Goal: Task Accomplishment & Management: Manage account settings

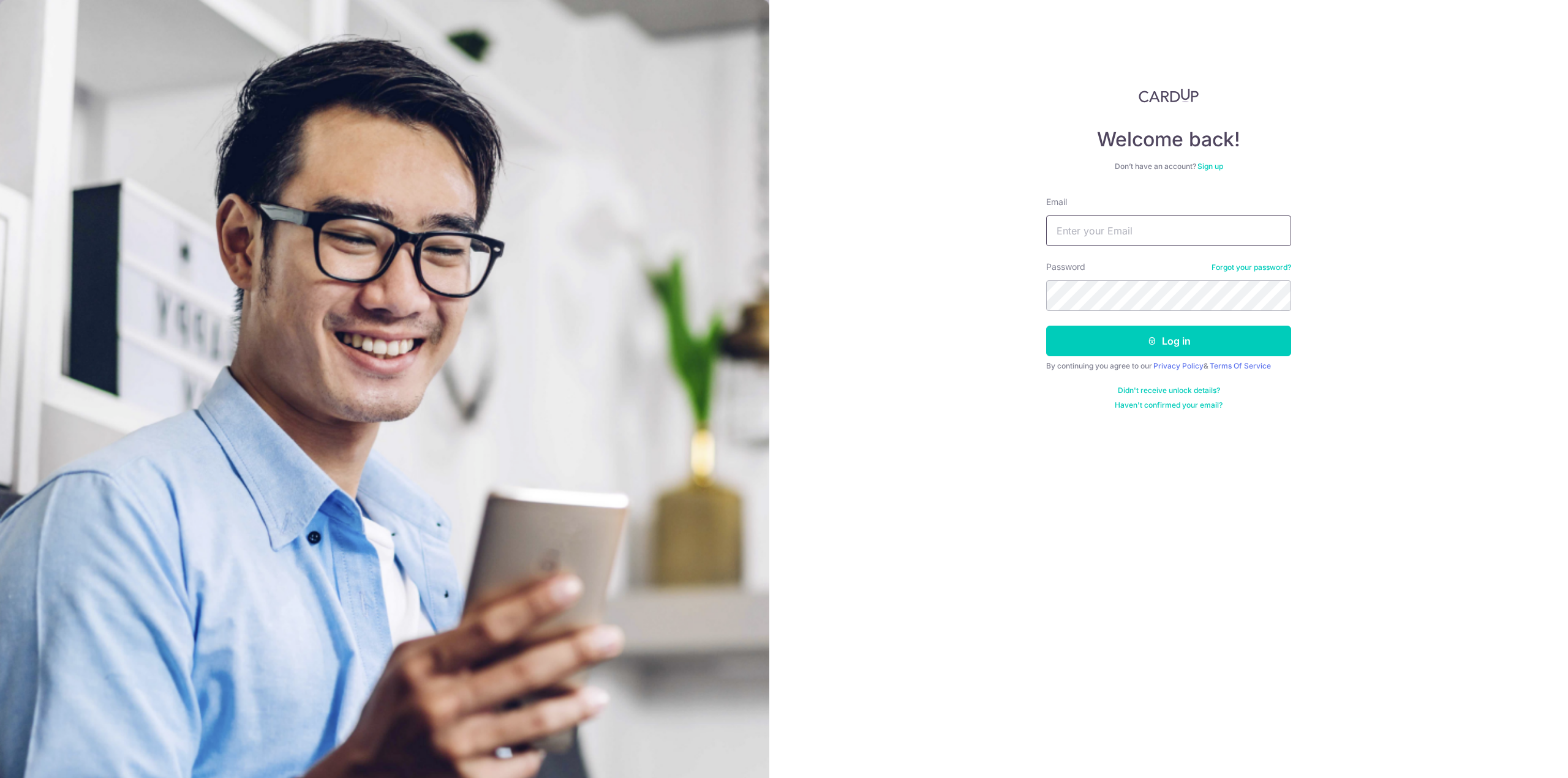
click at [1109, 237] on input "Email" at bounding box center [1168, 231] width 245 height 30
type input "[EMAIL_ADDRESS][DOMAIN_NAME]"
click at [1046, 326] on button "Log in" at bounding box center [1168, 341] width 245 height 30
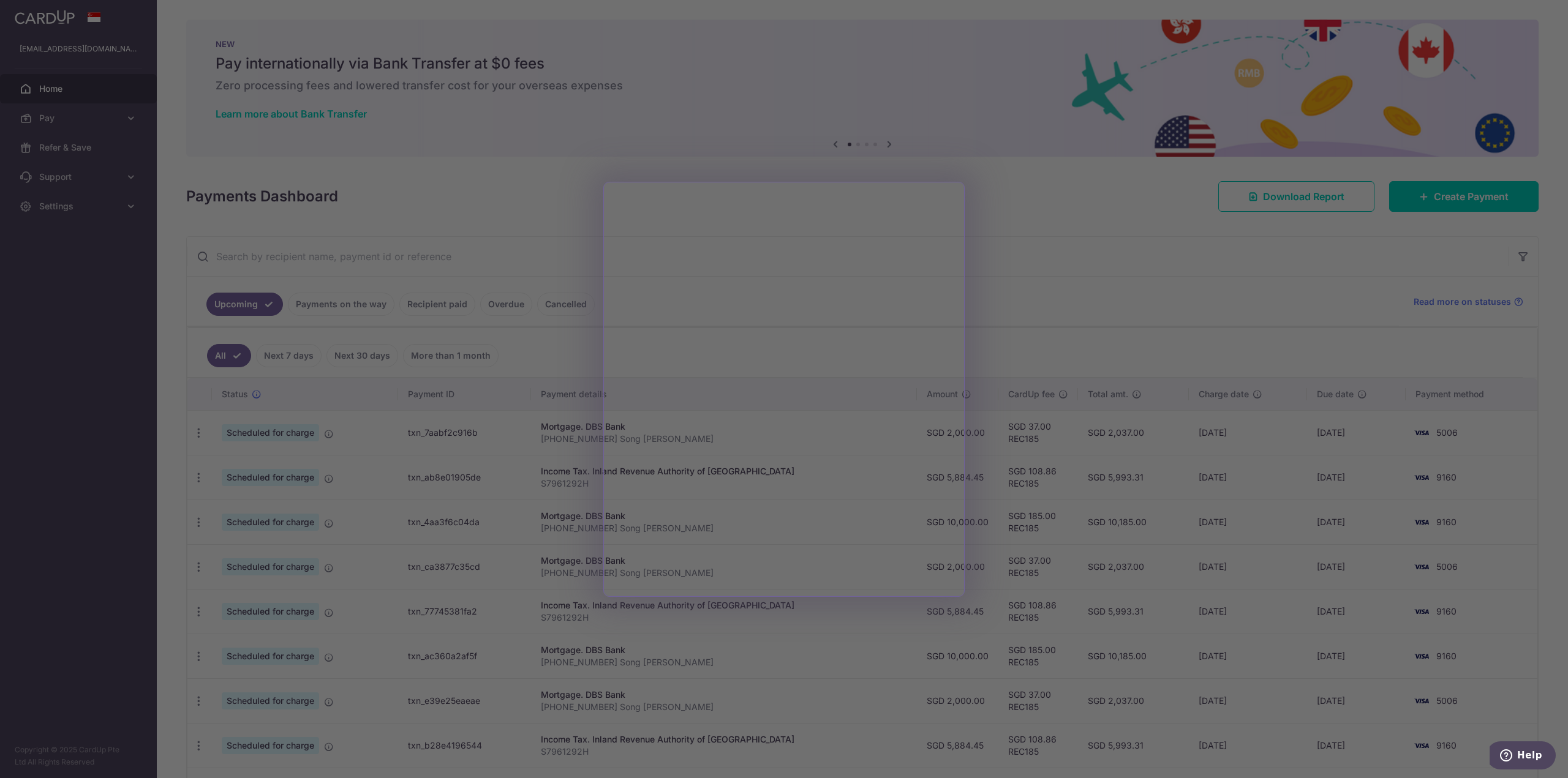
click at [1015, 245] on div at bounding box center [792, 393] width 1584 height 786
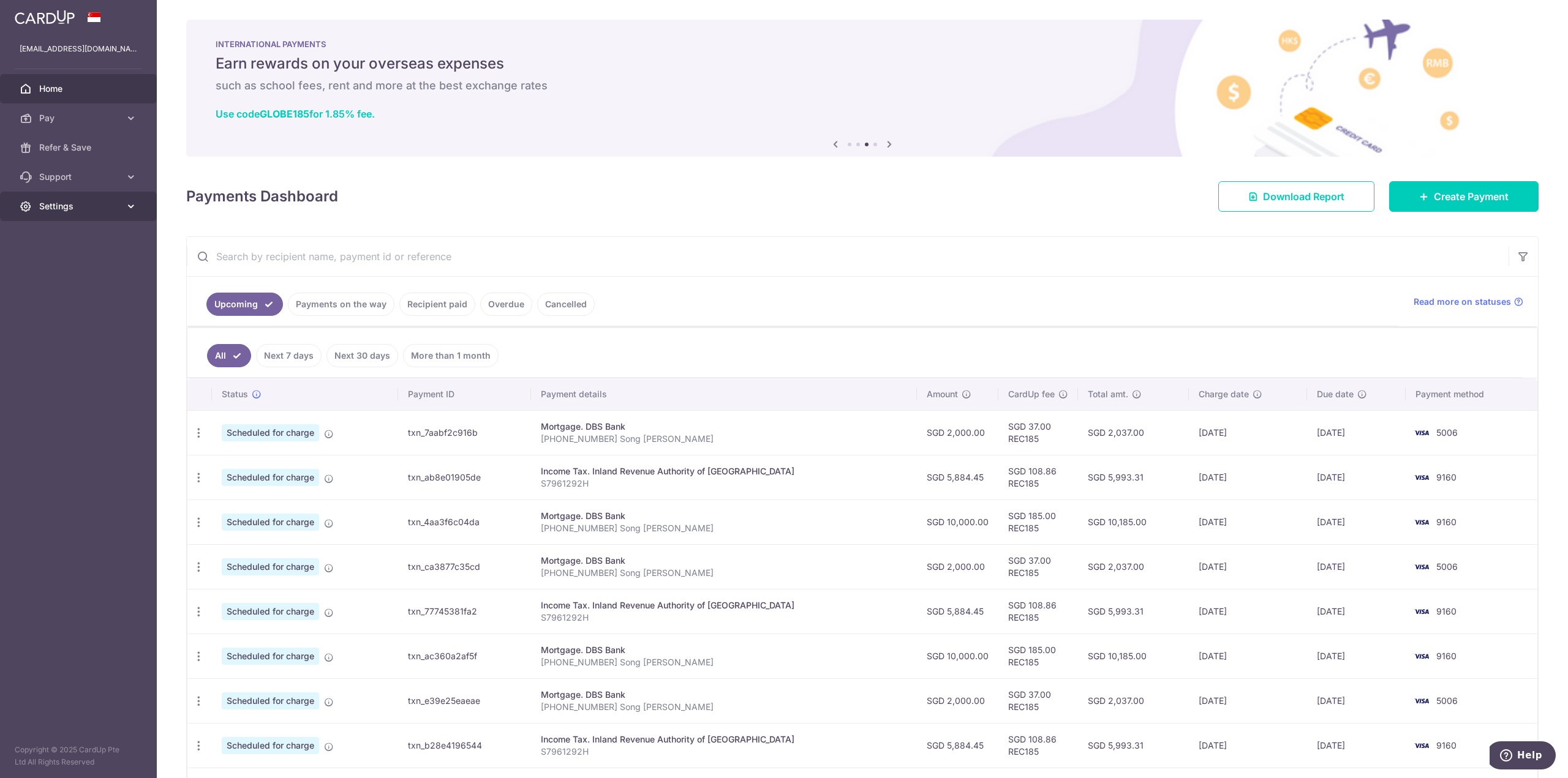
click at [134, 204] on icon at bounding box center [131, 205] width 12 height 12
click at [68, 266] on span "Logout" at bounding box center [79, 264] width 80 height 12
